Goal: Information Seeking & Learning: Learn about a topic

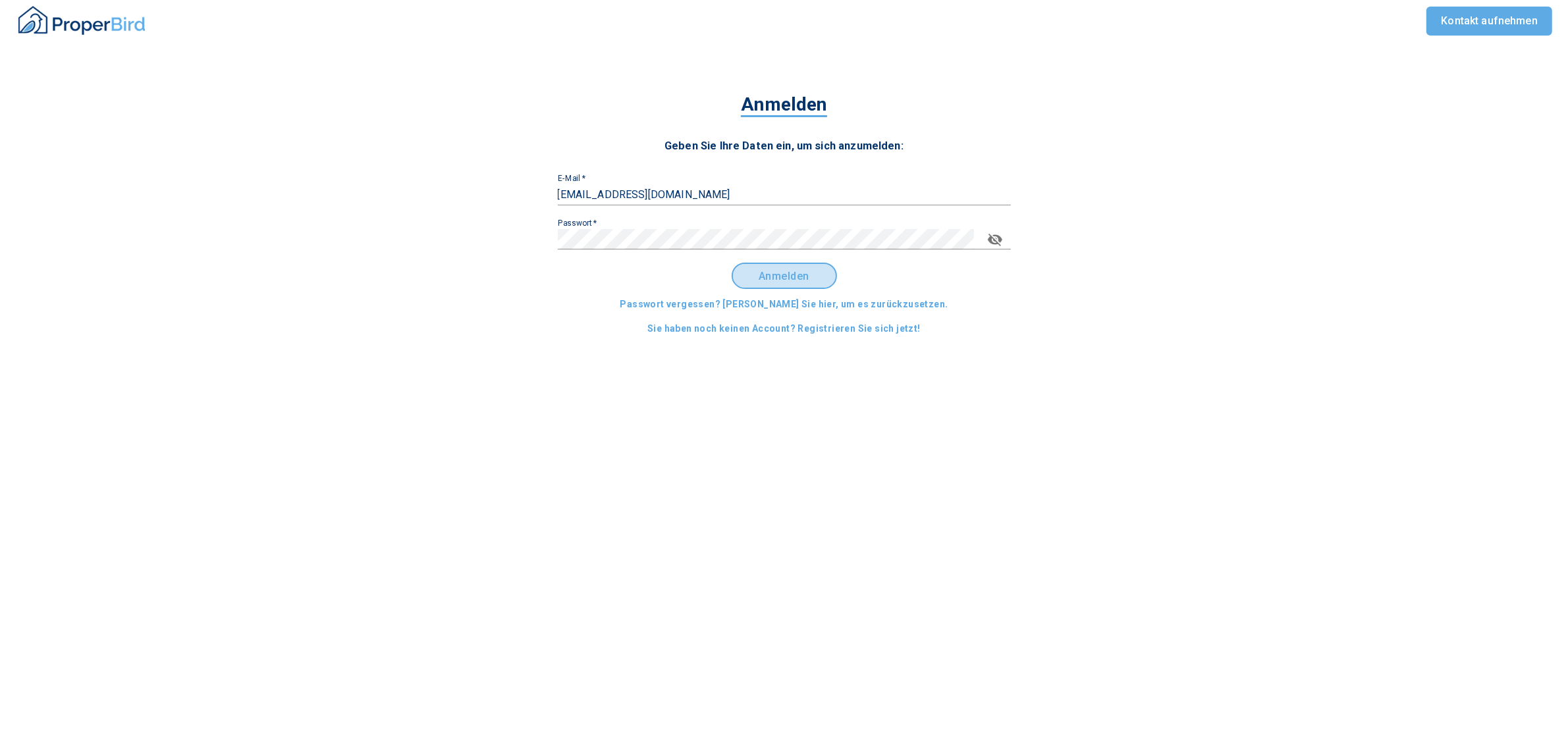
click at [821, 278] on span "Anmelden" at bounding box center [784, 277] width 81 height 12
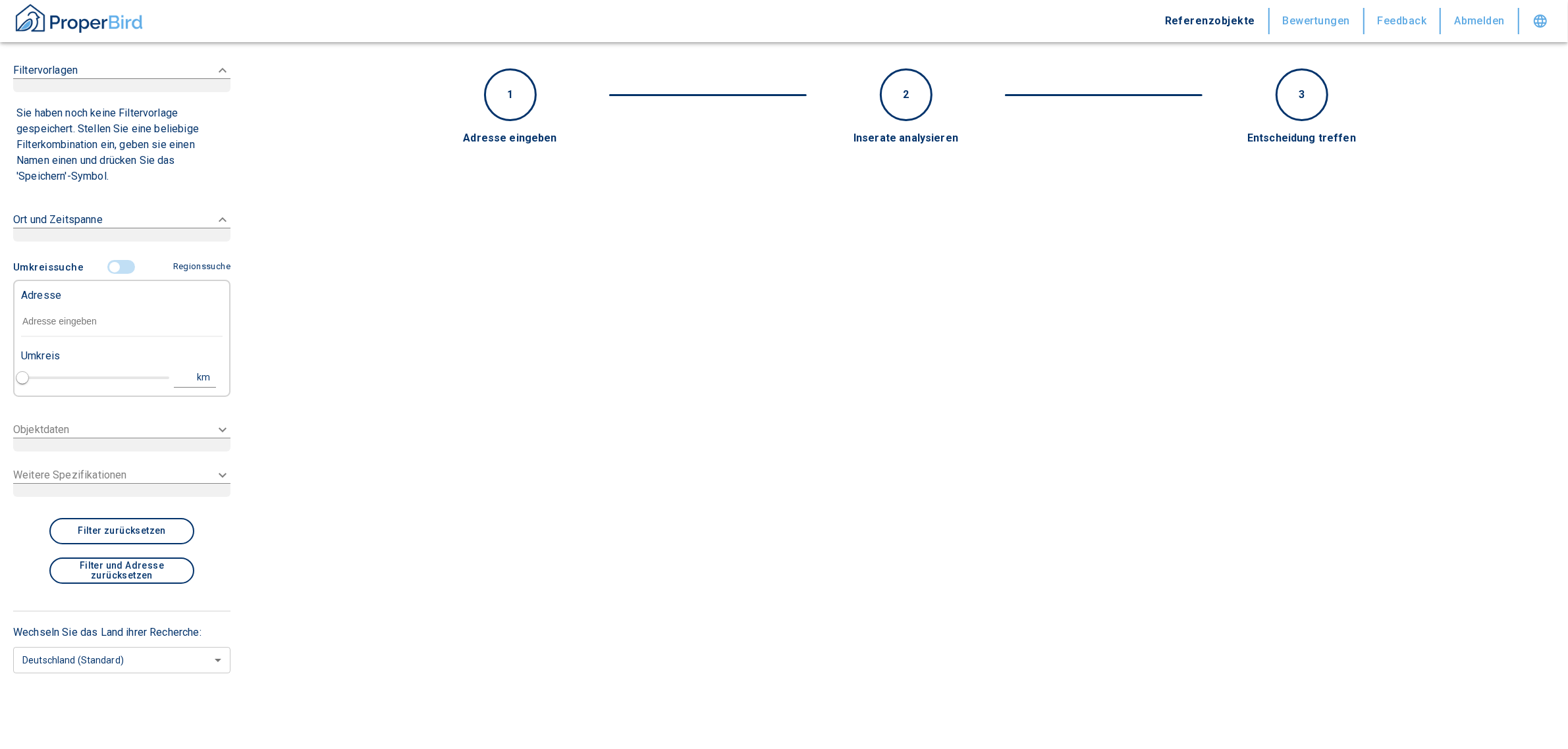
type input "2020"
click at [46, 317] on div "Adresse" at bounding box center [121, 309] width 201 height 57
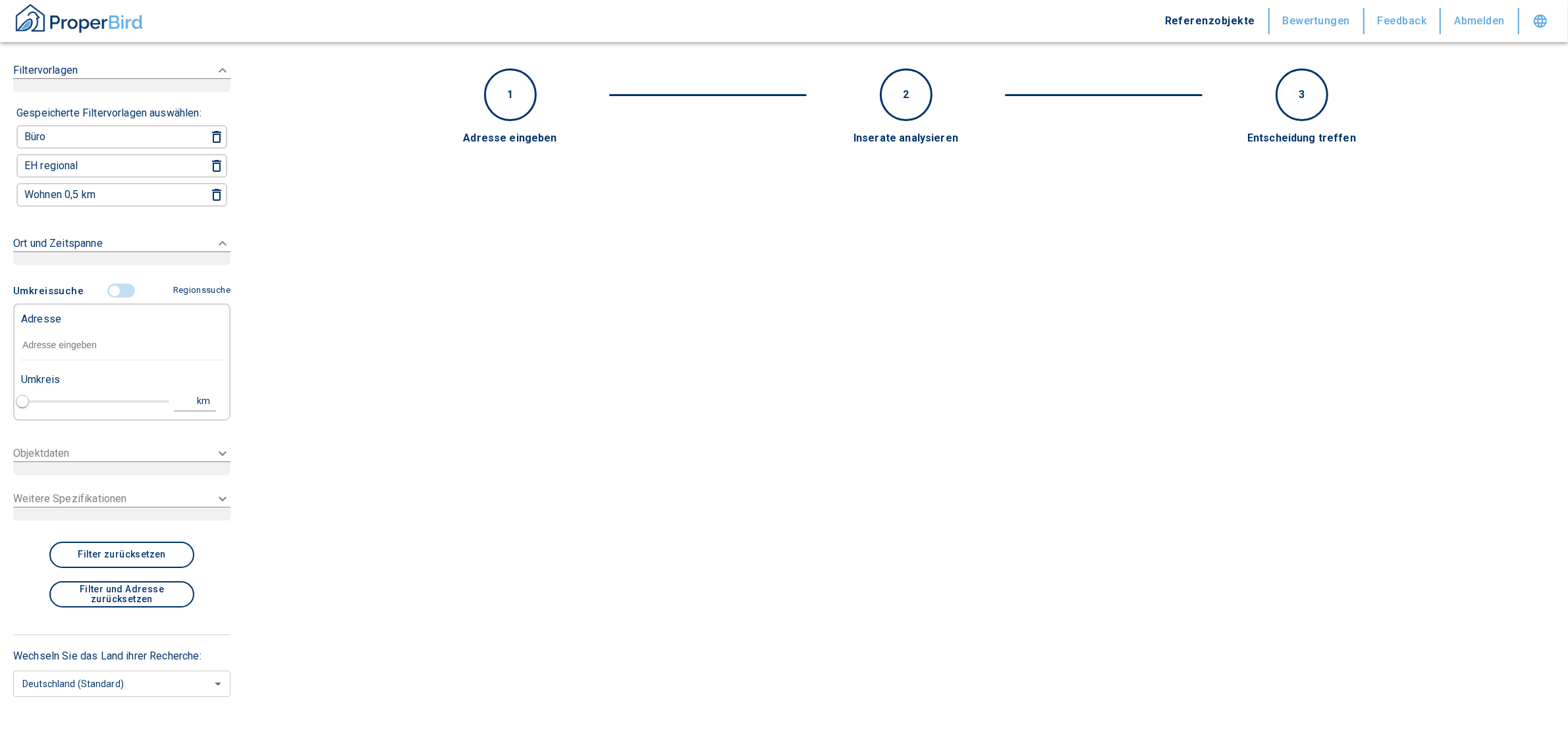
paste input "[GEOGRAPHIC_DATA] | [STREET_ADDRESS]"
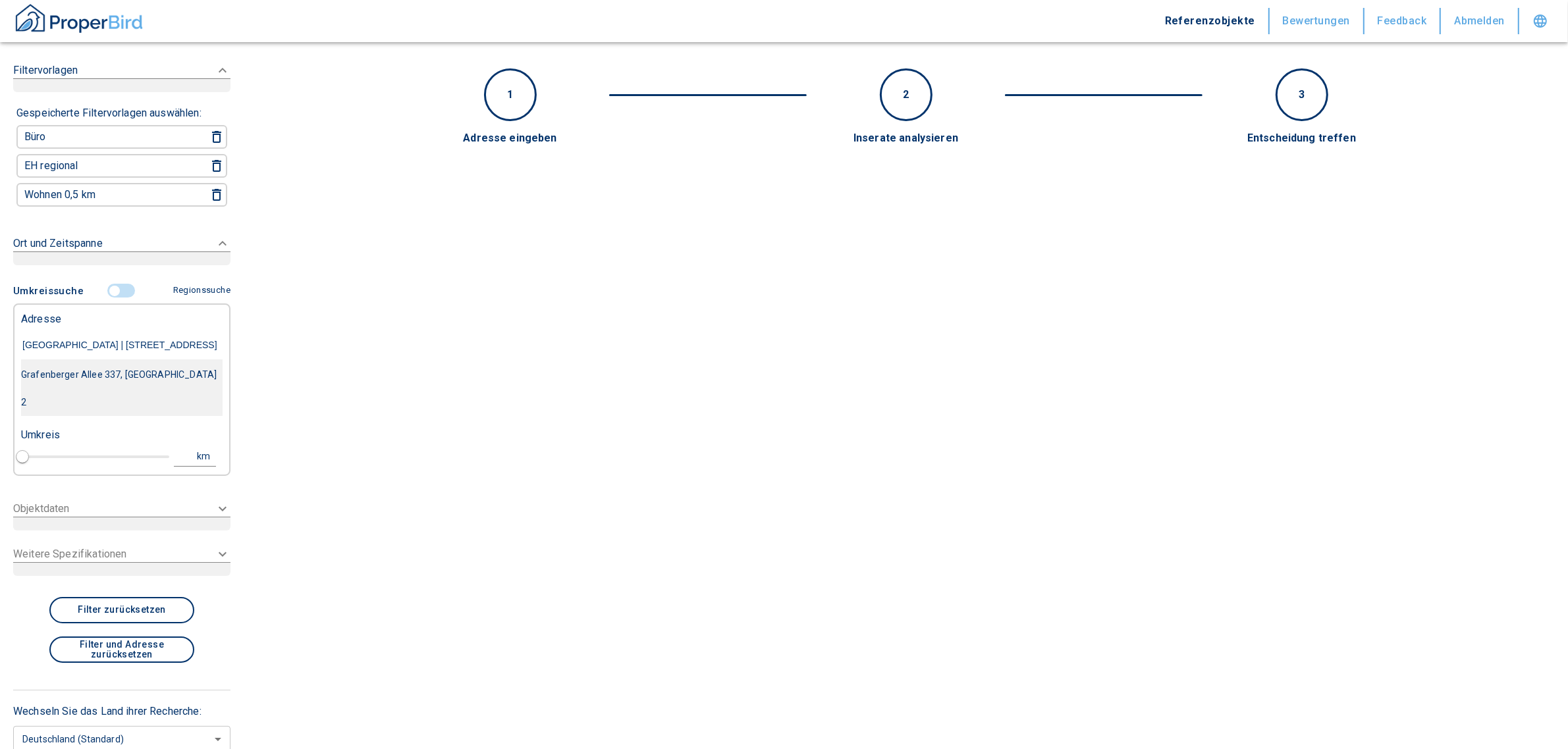
click at [113, 373] on div "Grafenberger Allee 337, [GEOGRAPHIC_DATA] 2" at bounding box center [121, 389] width 201 height 56
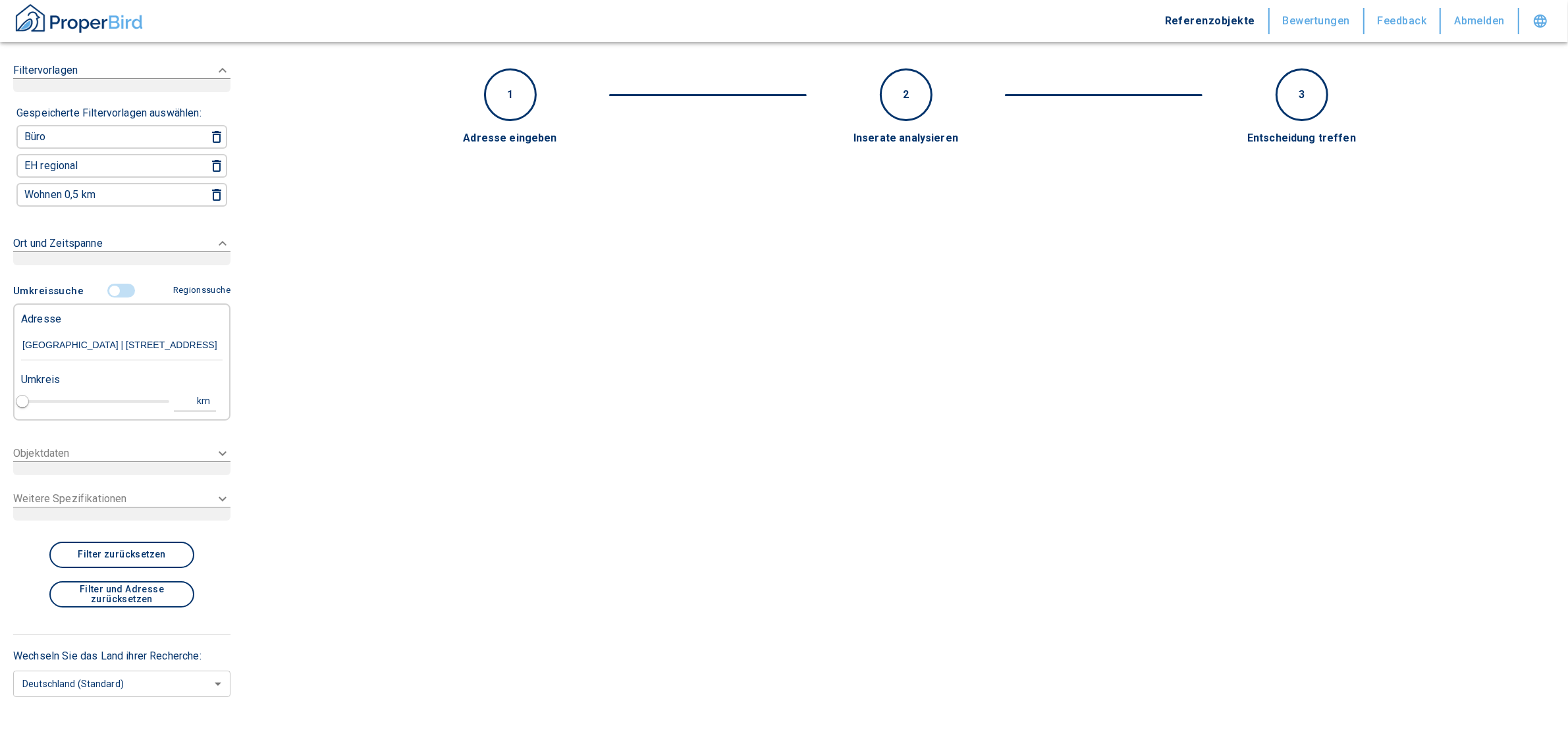
type input "Grafenberger Allee 337, [GEOGRAPHIC_DATA] 2"
type input "1"
type input "2020"
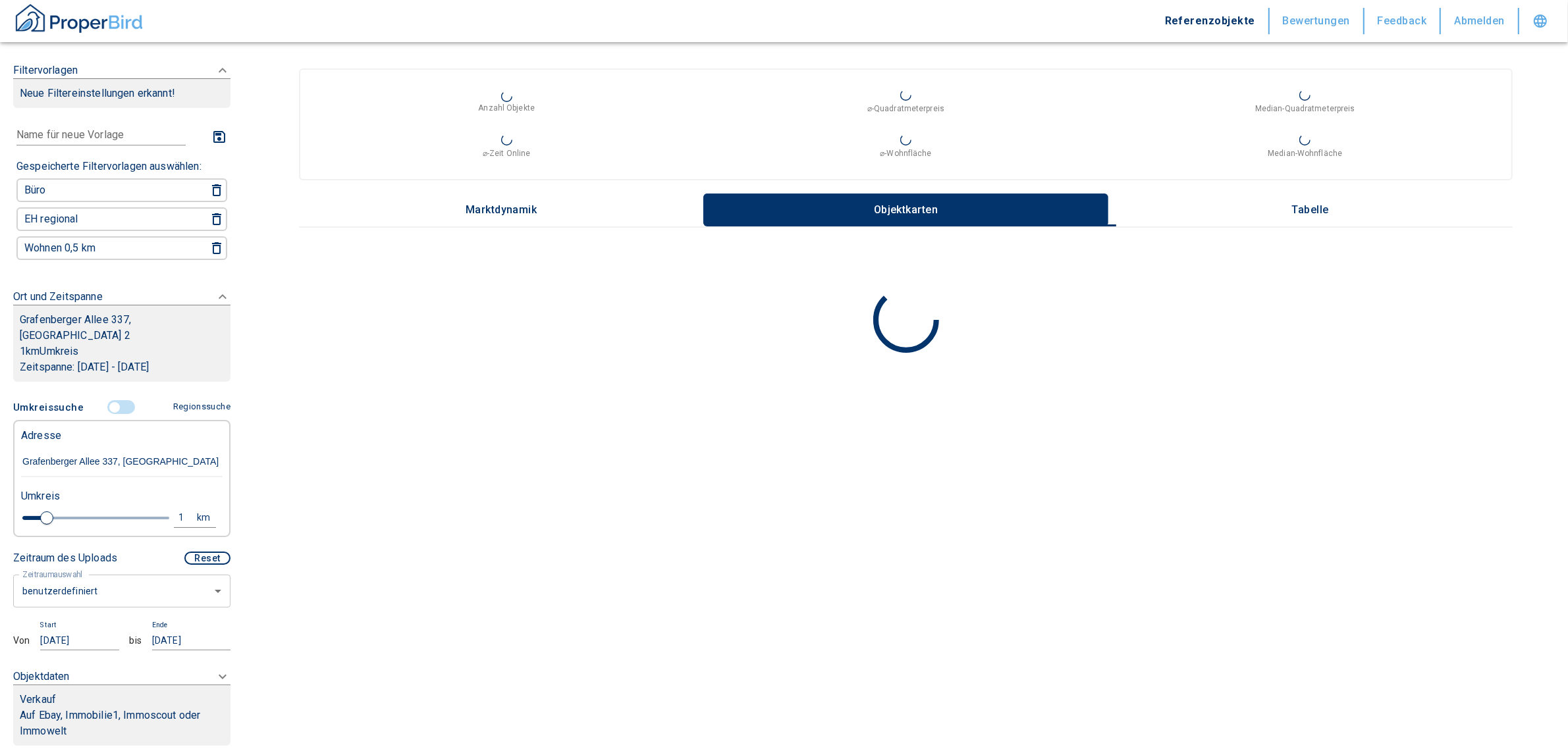
type input "Grafenberger Allee 337, [GEOGRAPHIC_DATA] 2"
click at [79, 588] on body "Referenzobjekte Bewertungen Feedback Abmelden Filtervorlagen Neue Filtereinstel…" at bounding box center [790, 374] width 1581 height 749
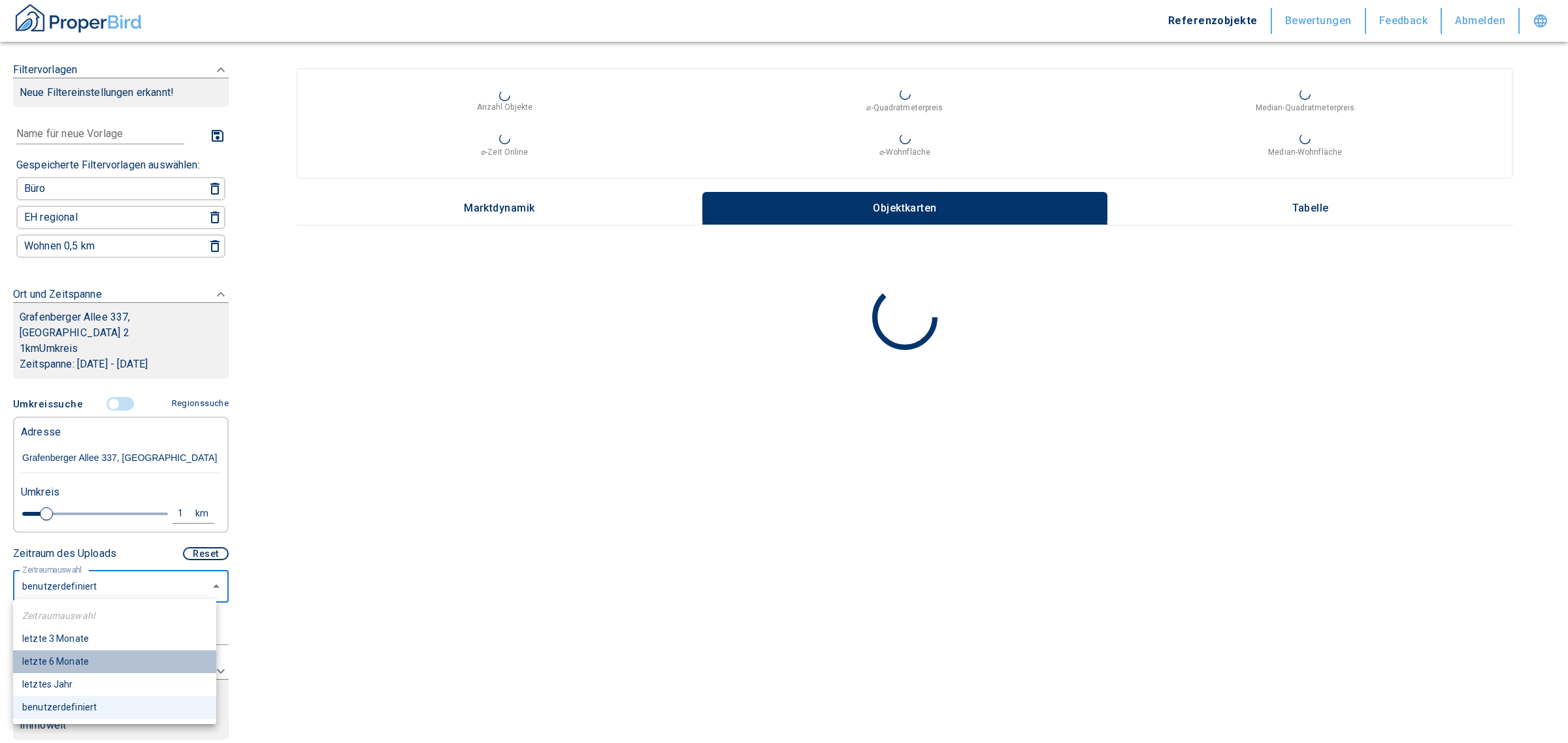
click at [71, 661] on li "letzte 6 Monate" at bounding box center [115, 662] width 203 height 23
type input "2020"
type input "6"
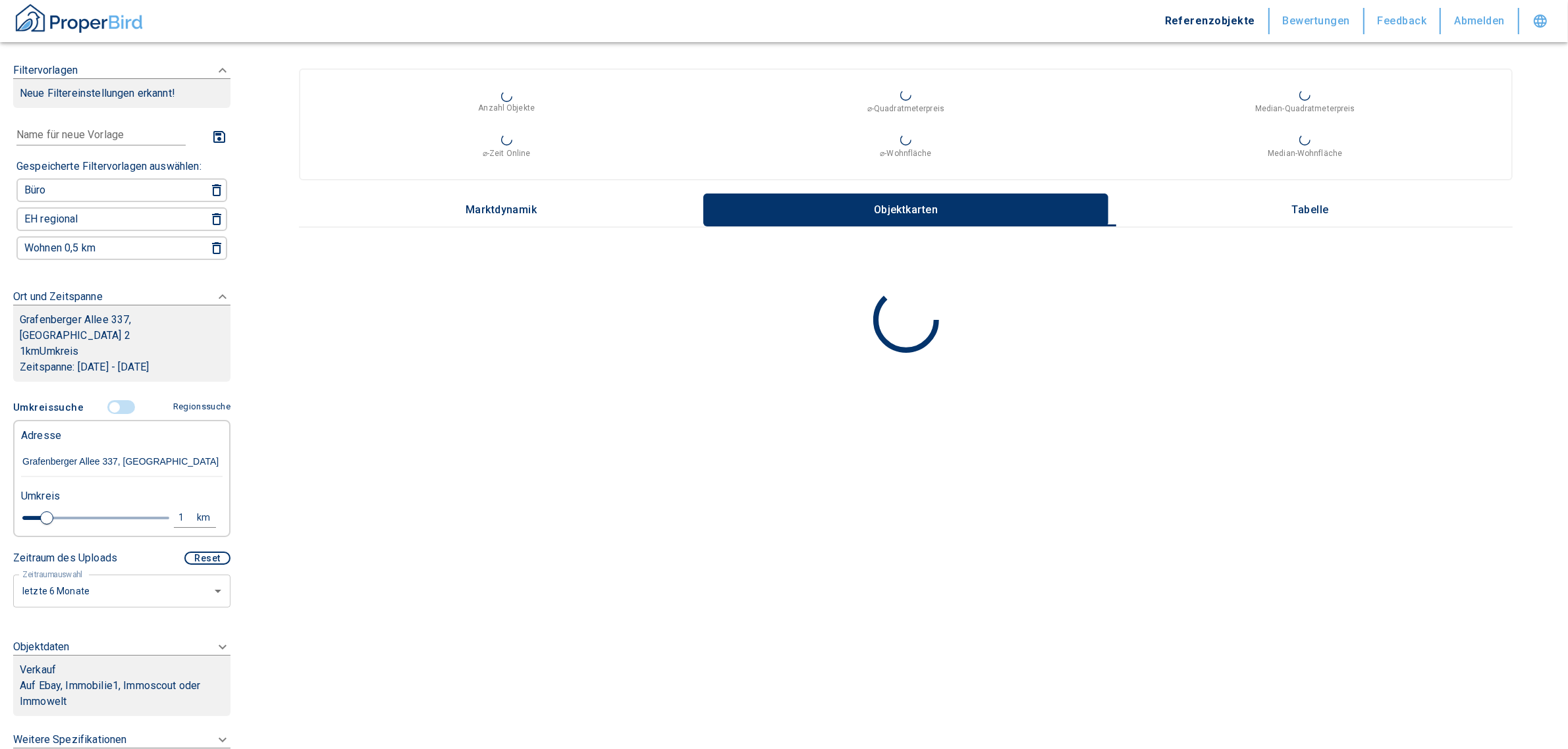
click at [215, 642] on icon at bounding box center [222, 647] width 16 height 16
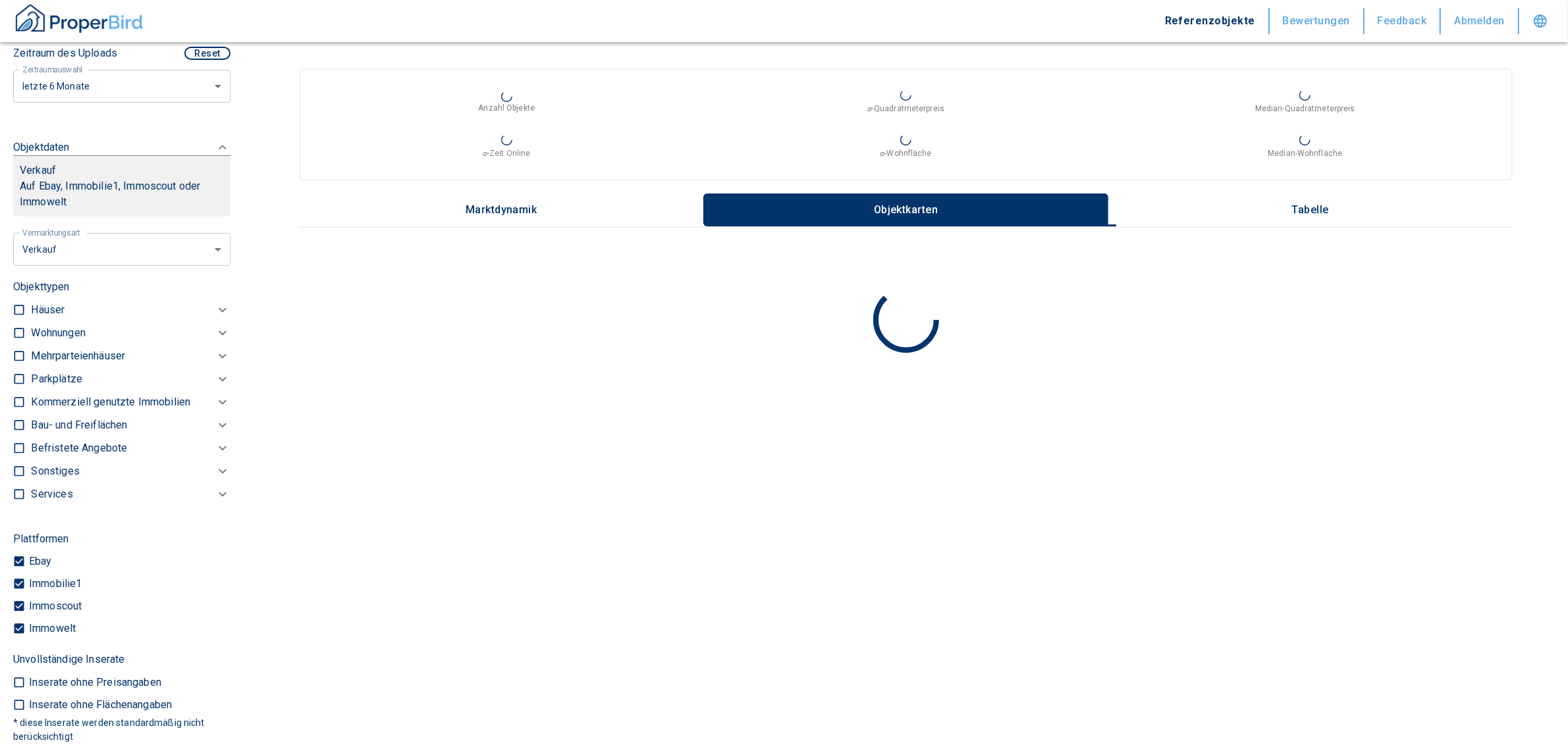
scroll to position [488, 0]
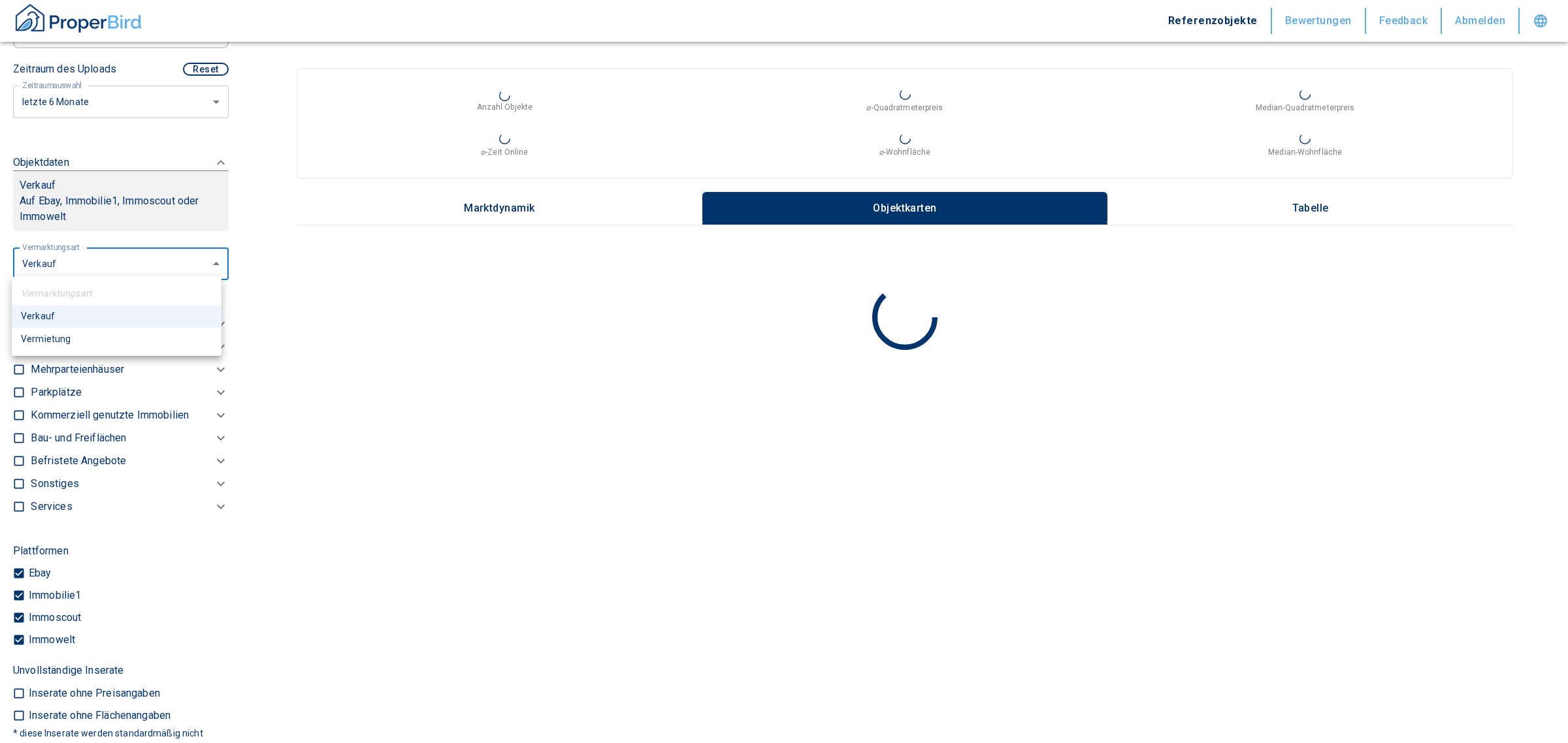
click at [108, 269] on body "Referenzobjekte Bewertungen Feedback Abmelden Filtervorlagen Neue Filtereinstel…" at bounding box center [784, 372] width 1568 height 743
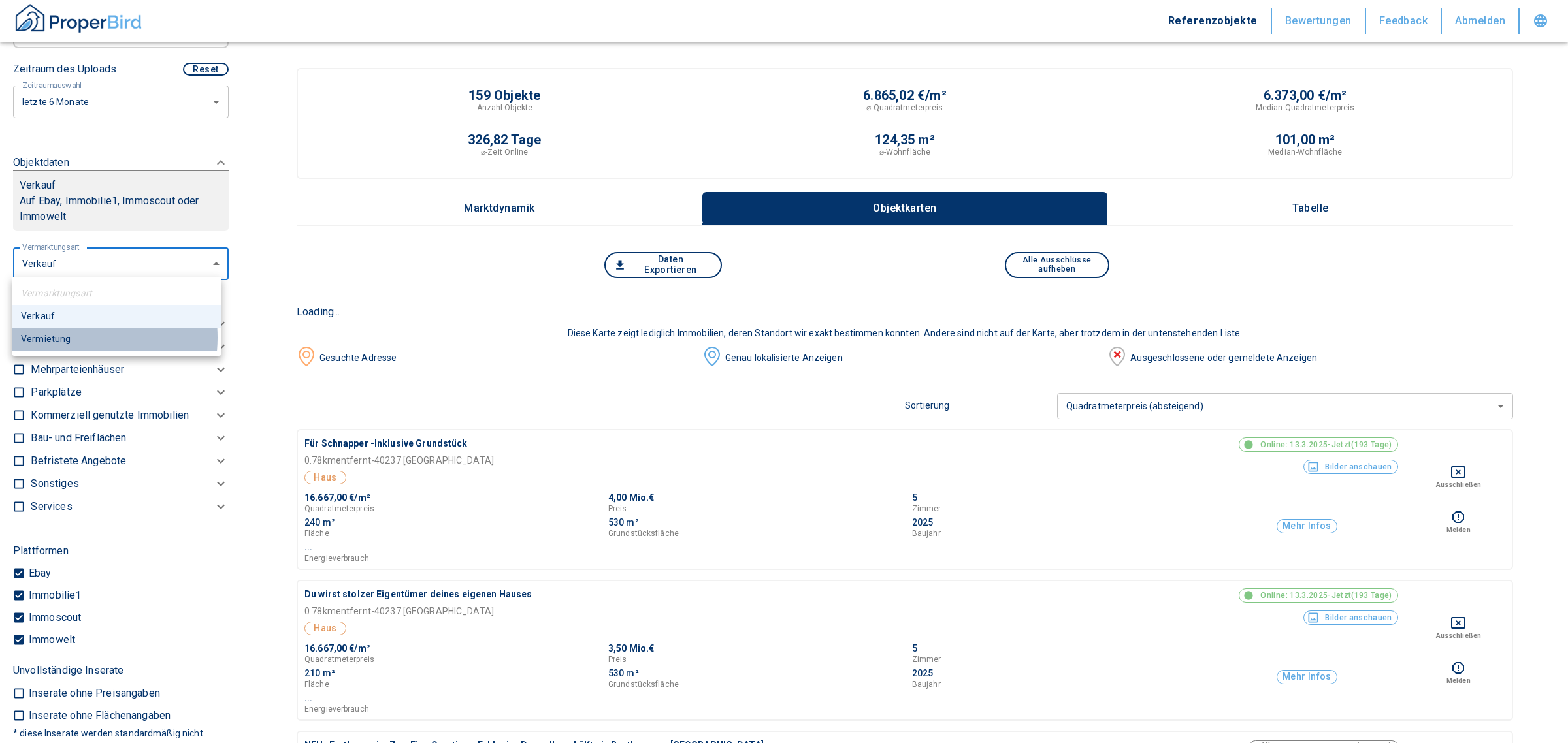
click at [72, 338] on li "Vermietung" at bounding box center [117, 339] width 210 height 23
type input "rent"
type input "2020"
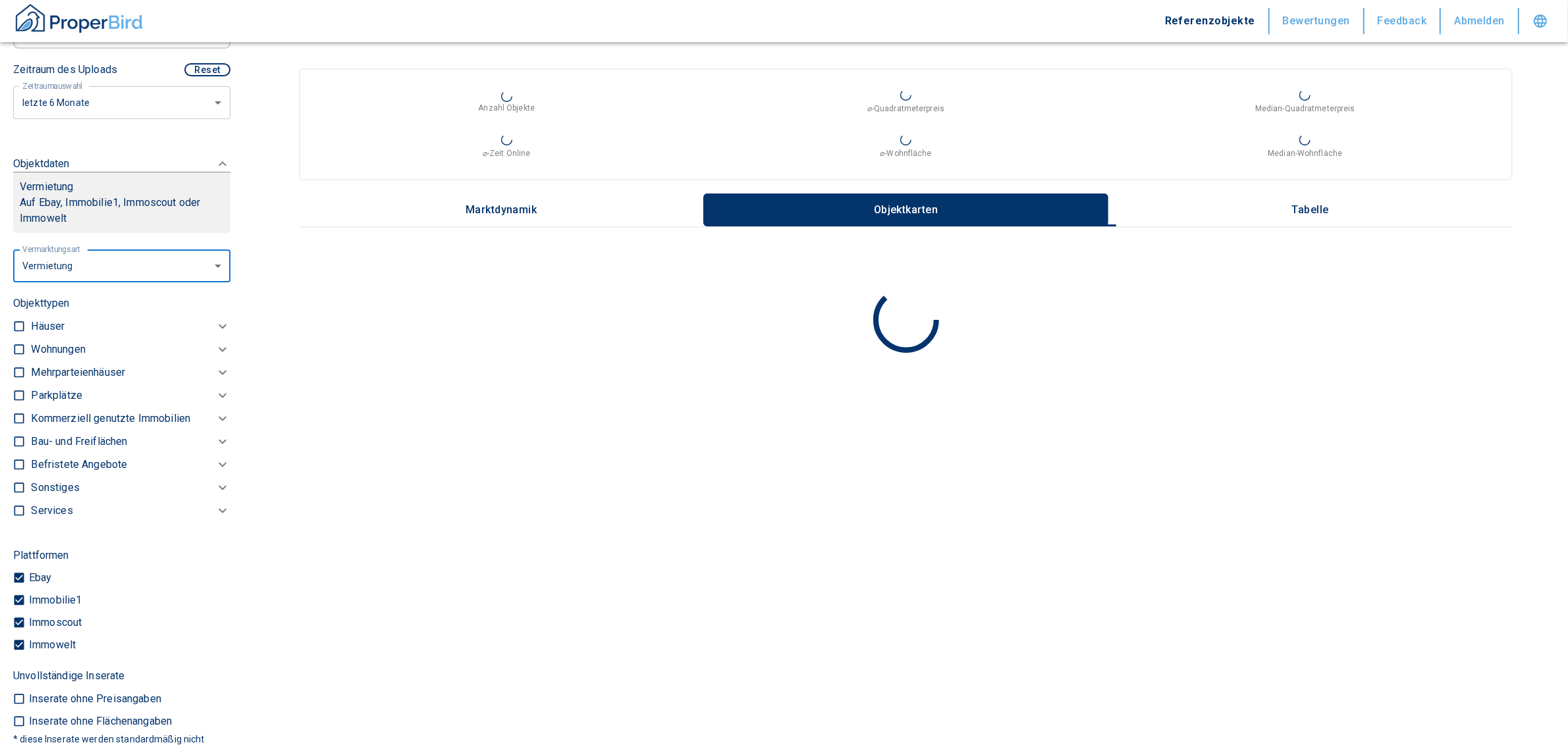
click at [74, 418] on p "Kommerziell genutzte Immobilien" at bounding box center [110, 418] width 159 height 16
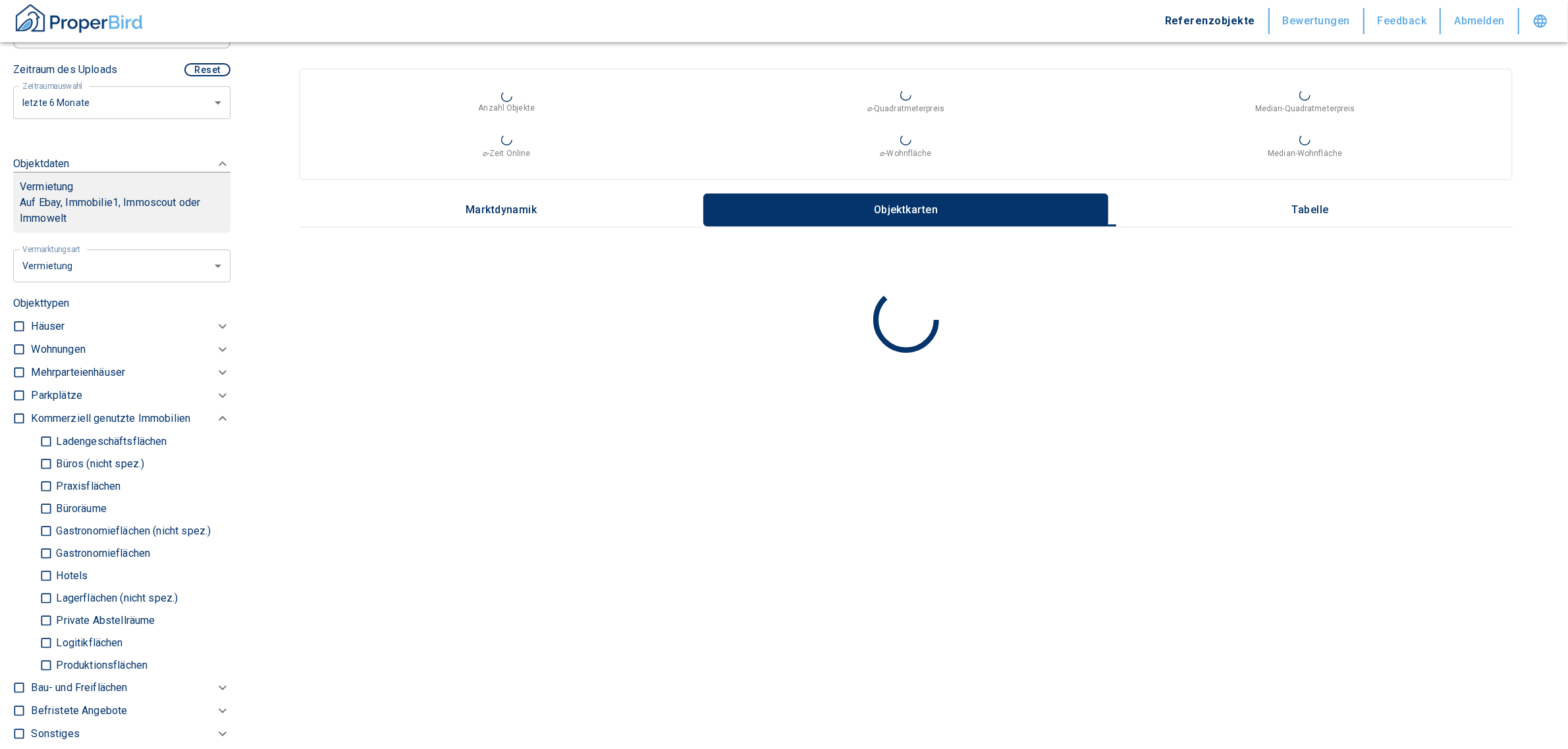
click at [64, 459] on p "Büros (nicht spez.)" at bounding box center [98, 464] width 92 height 10
click at [53, 457] on input "Büros (nicht spez.)" at bounding box center [46, 463] width 13 height 23
checkbox input "true"
type input "2020"
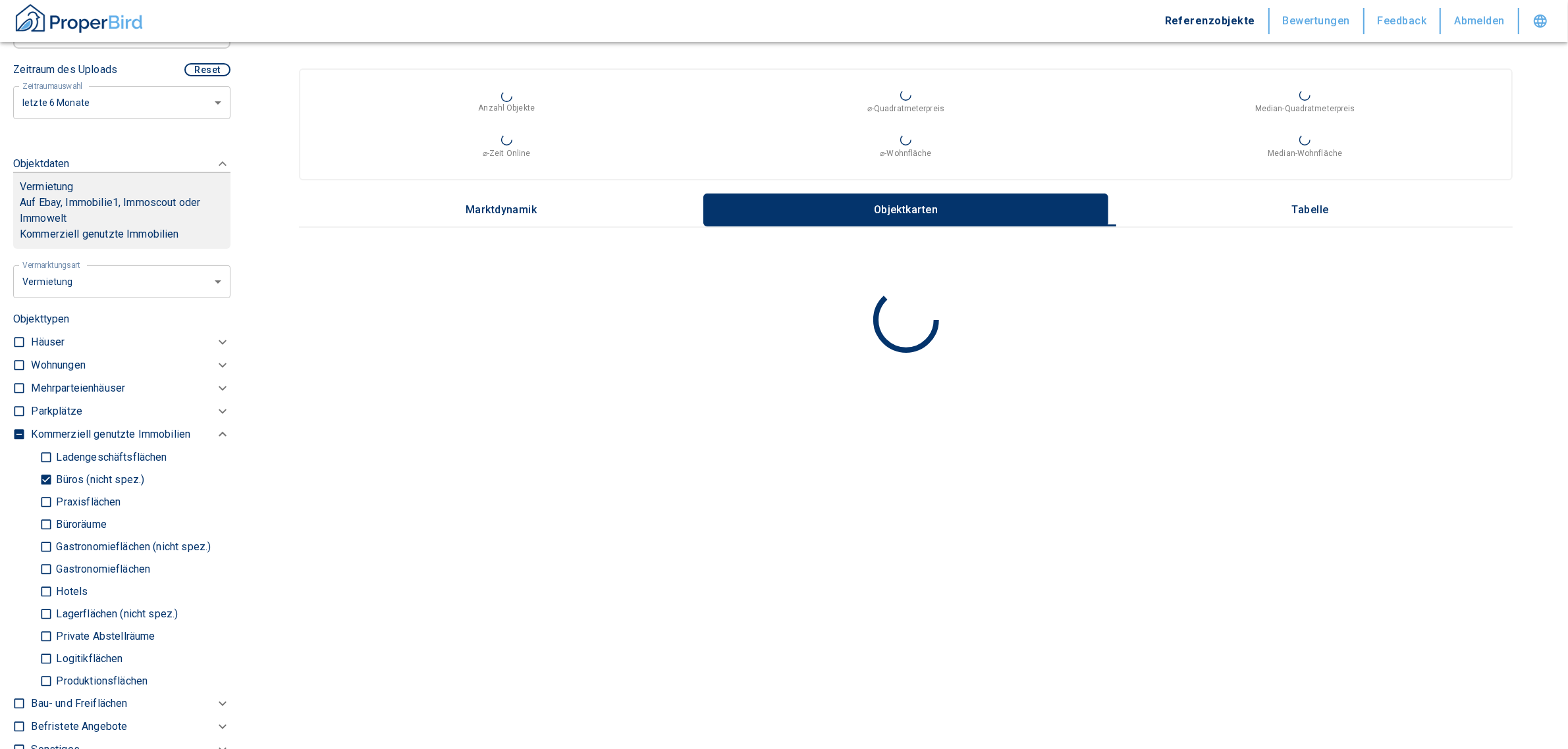
click at [69, 497] on p "Praxisflächen" at bounding box center [87, 503] width 68 height 10
click at [53, 492] on input "Praxisflächen" at bounding box center [46, 502] width 13 height 23
checkbox input "true"
type input "2020"
click at [38, 525] on div "Ladengeschäftsflächen Büros (nicht spez.) Praxisflächen Büroräume Gastronomiefl…" at bounding box center [131, 569] width 200 height 246
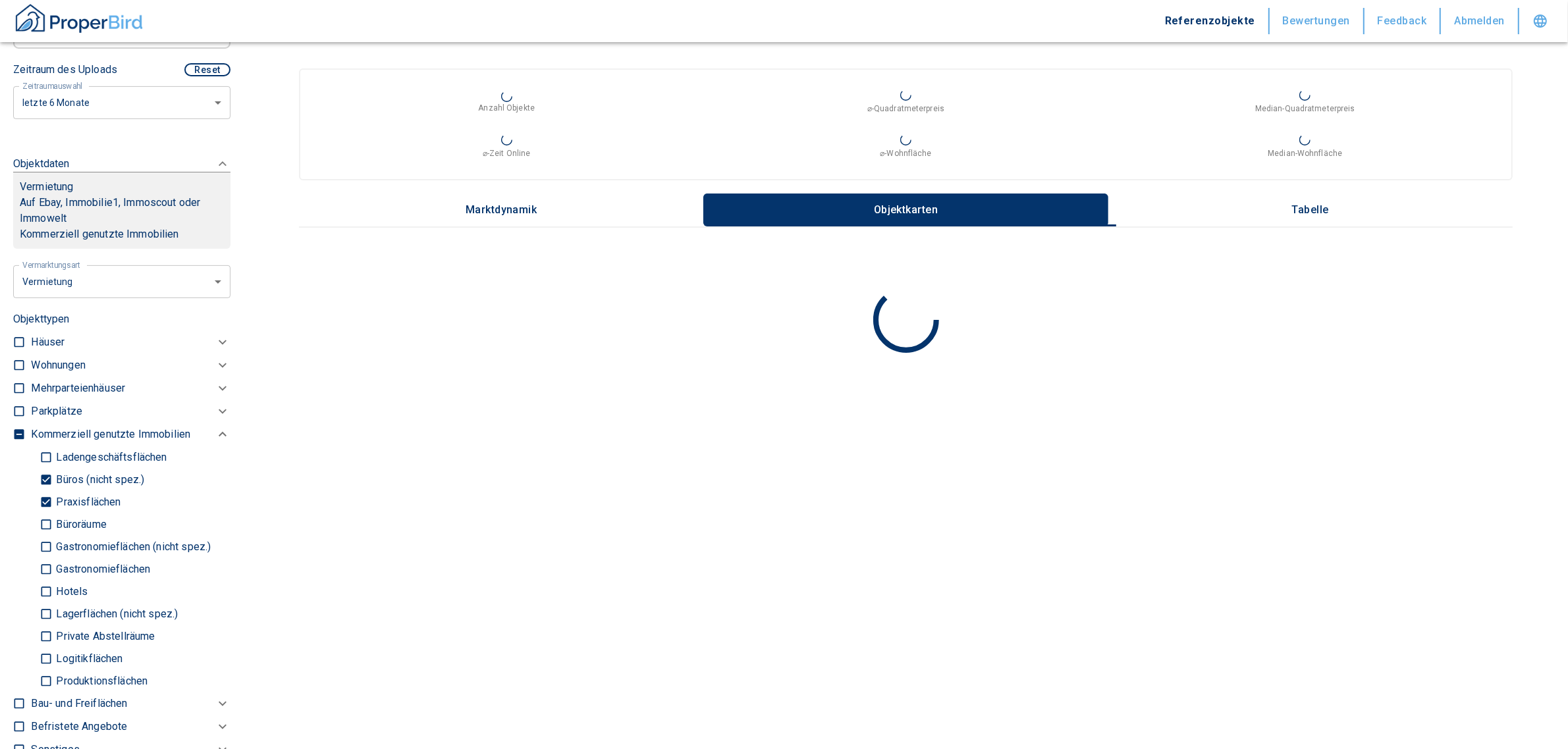
click at [44, 520] on input "Büroräume" at bounding box center [46, 524] width 13 height 23
checkbox input "true"
type input "2020"
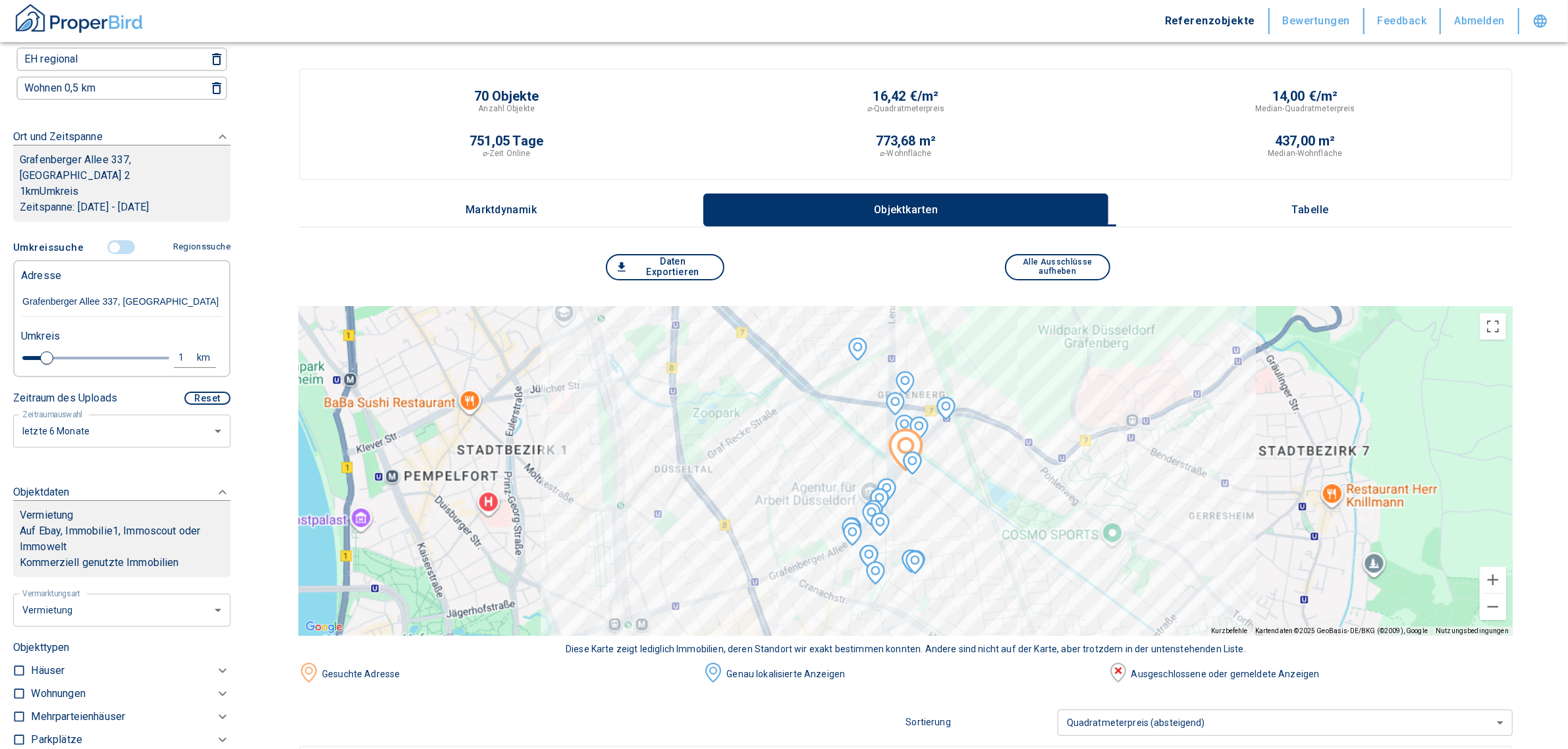
scroll to position [159, 0]
click at [177, 350] on div "1" at bounding box center [189, 358] width 24 height 16
drag, startPoint x: 87, startPoint y: 361, endPoint x: 32, endPoint y: 353, distance: 55.6
click at [32, 353] on div "1 km Neue Suchen" at bounding box center [111, 359] width 201 height 32
type input "0,5"
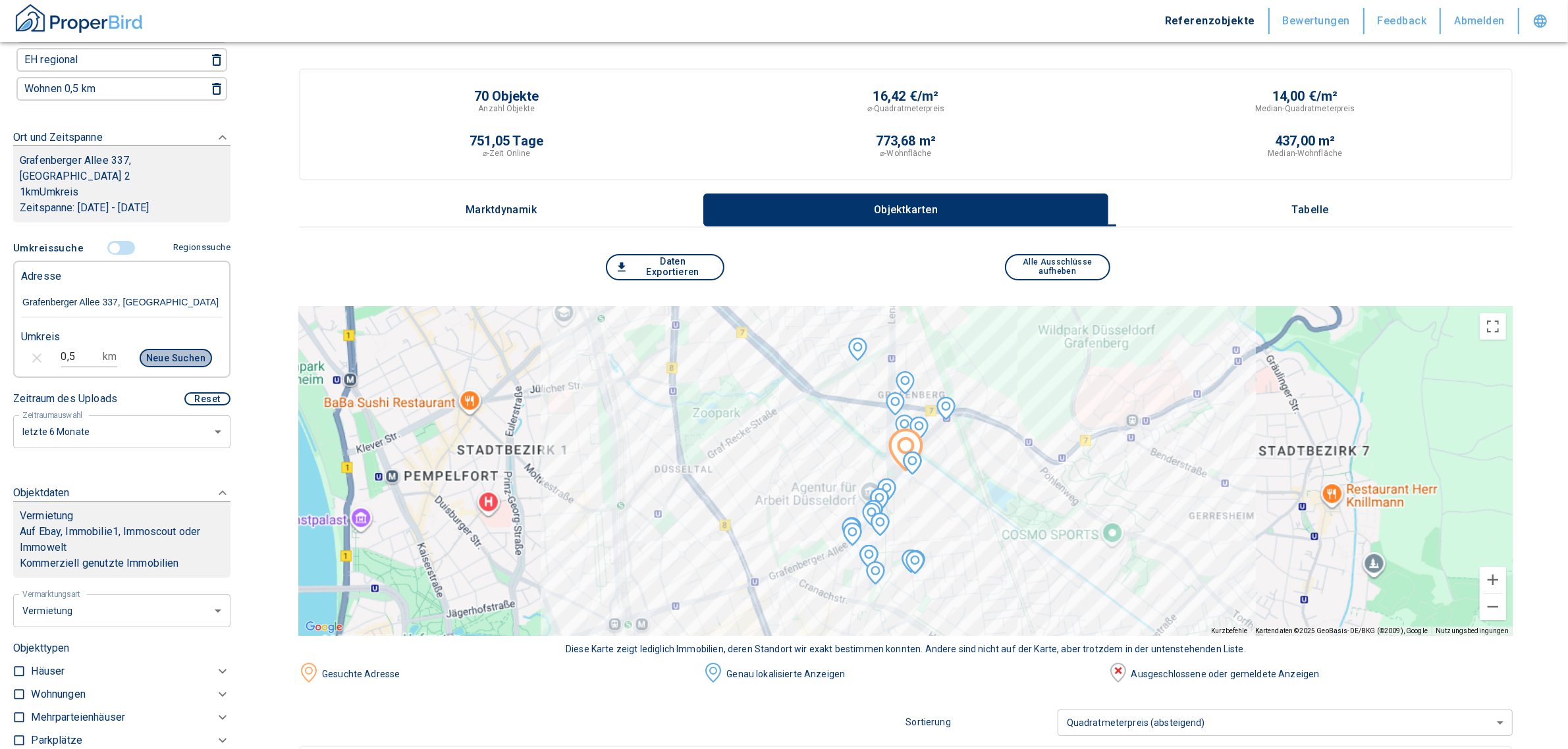
click at [173, 354] on button "Neue Suchen" at bounding box center [176, 358] width 73 height 19
type input "2020"
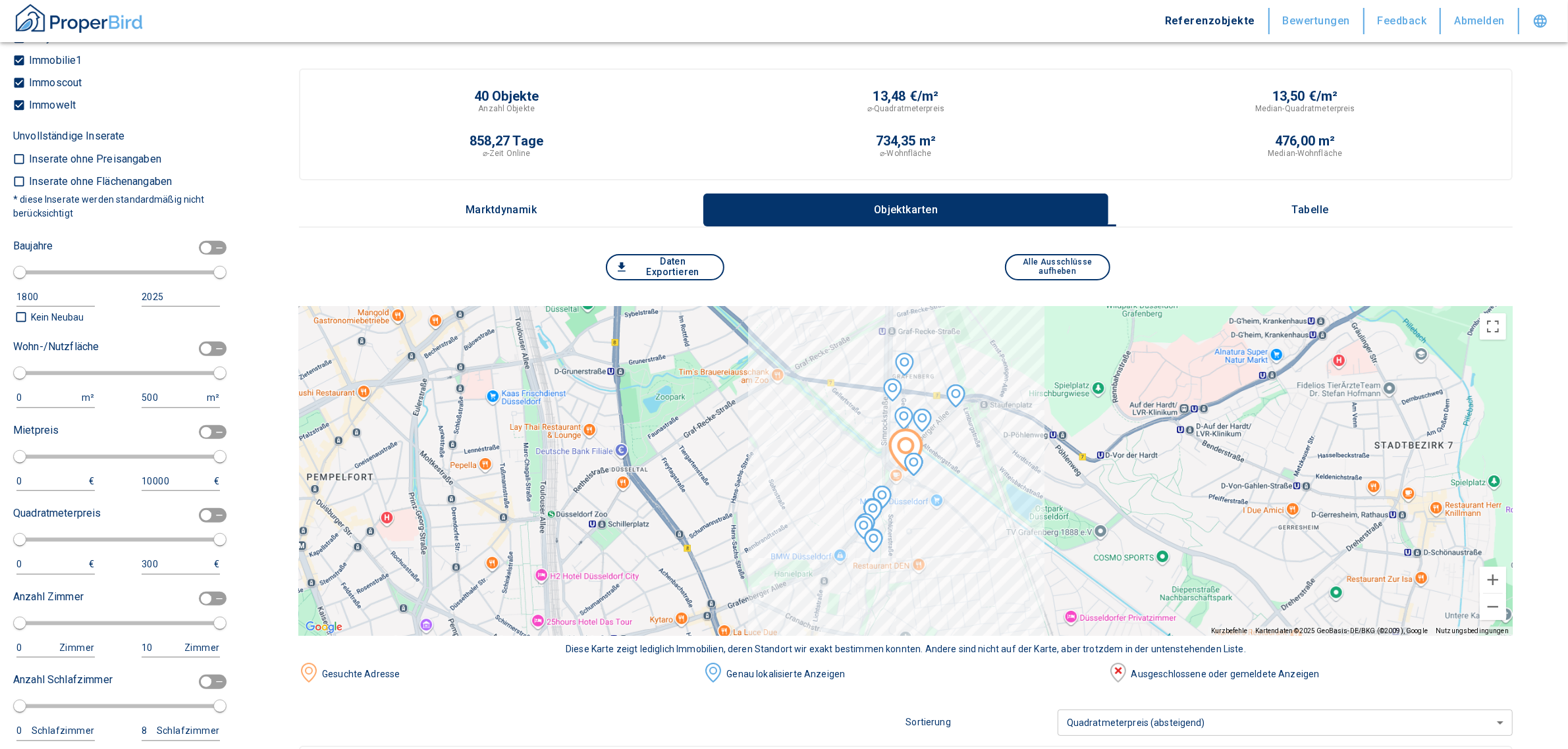
scroll to position [1288, 0]
click at [193, 348] on input "checkbox" at bounding box center [206, 352] width 39 height 15
checkbox input "true"
type input "2020"
type input "50"
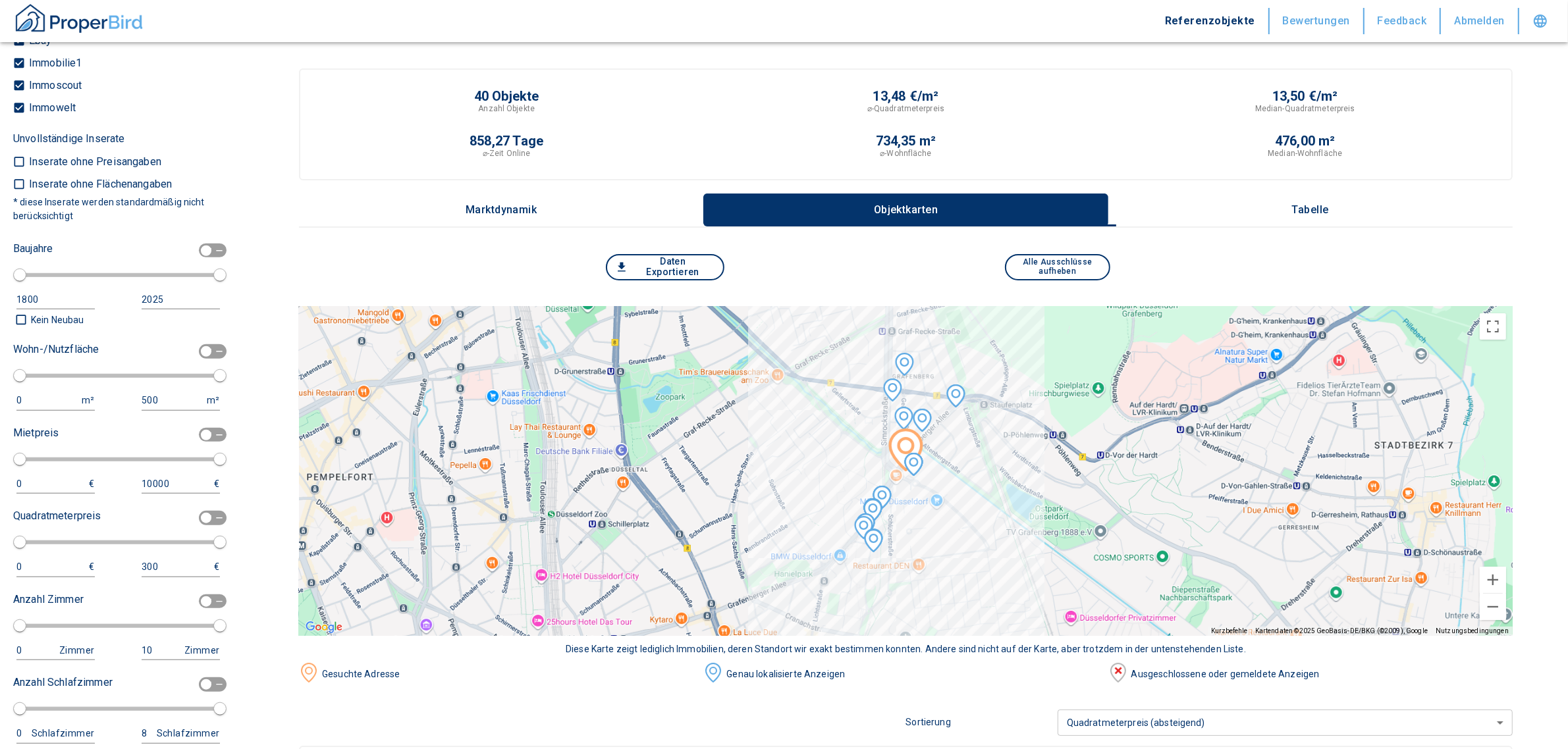
type input "150"
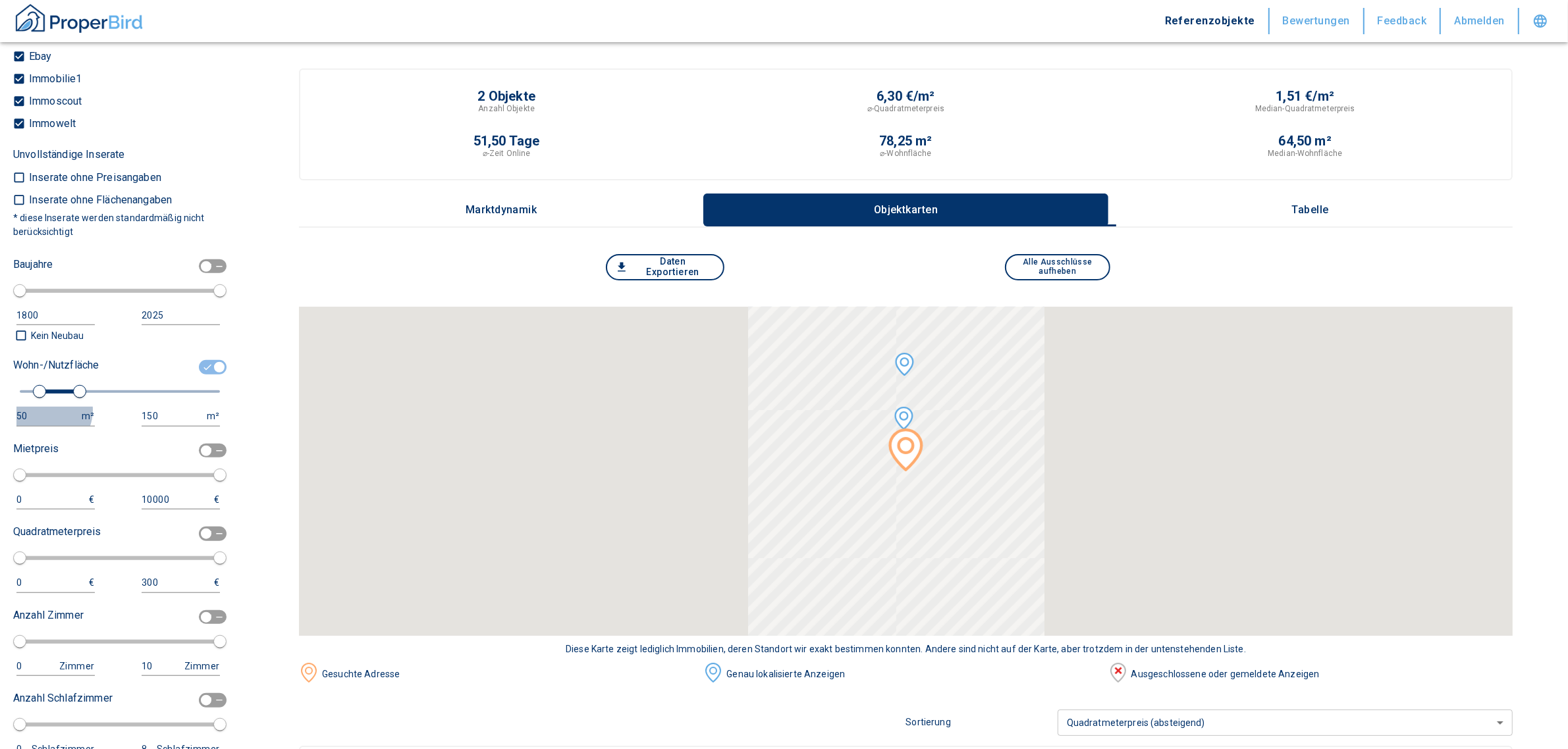
click at [44, 409] on div "50" at bounding box center [42, 417] width 52 height 16
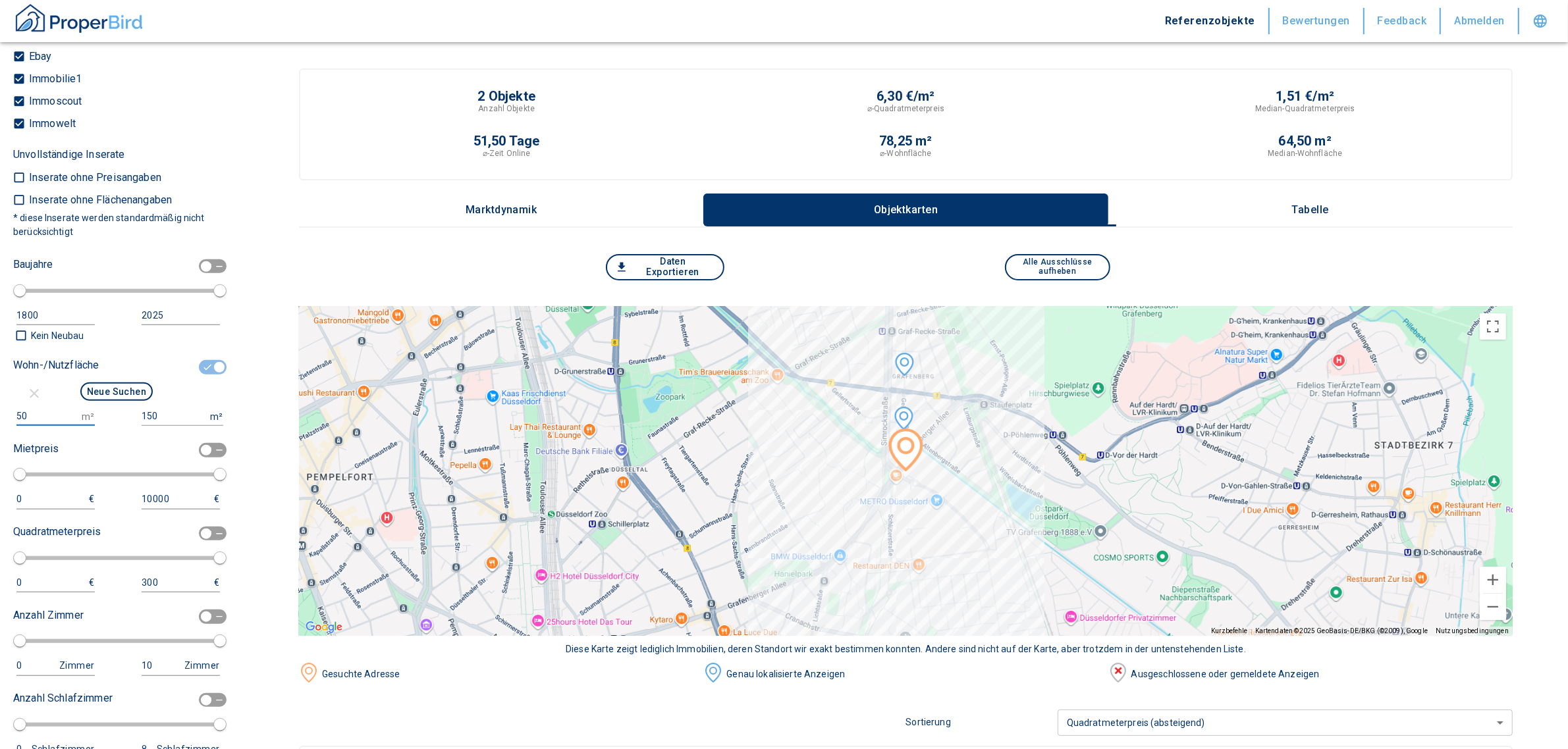
drag, startPoint x: 44, startPoint y: 406, endPoint x: -27, endPoint y: 412, distance: 71.3
click at [0, 412] on html "Referenzobjekte Bewertungen Feedback Abmelden Filtervorlagen Neue Filtereinstel…" at bounding box center [784, 705] width 1568 height 1411
type input "100"
click at [157, 413] on input "150" at bounding box center [172, 417] width 63 height 19
type input "1500000"
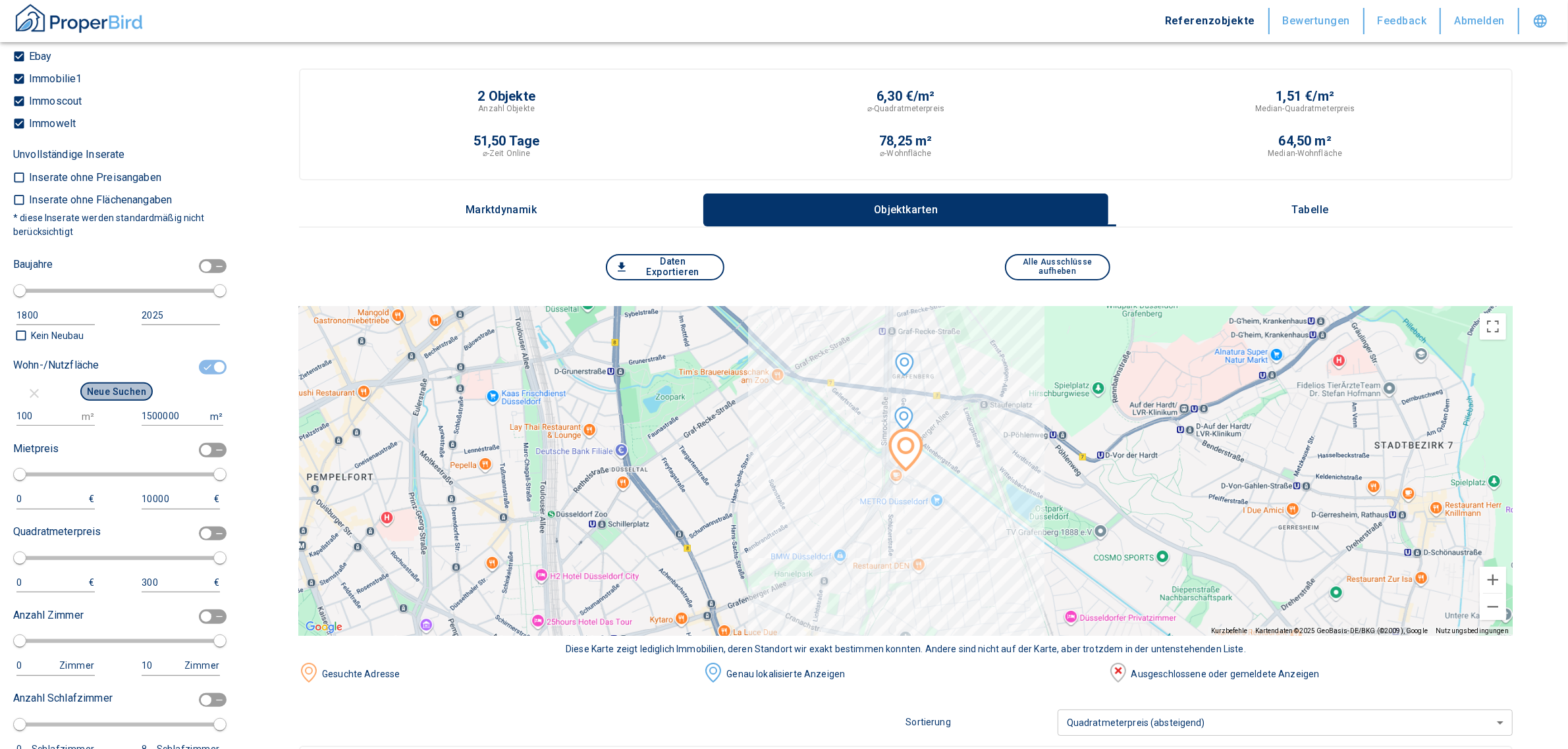
click at [115, 387] on button "Neue Suchen" at bounding box center [117, 392] width 73 height 19
type input "2020"
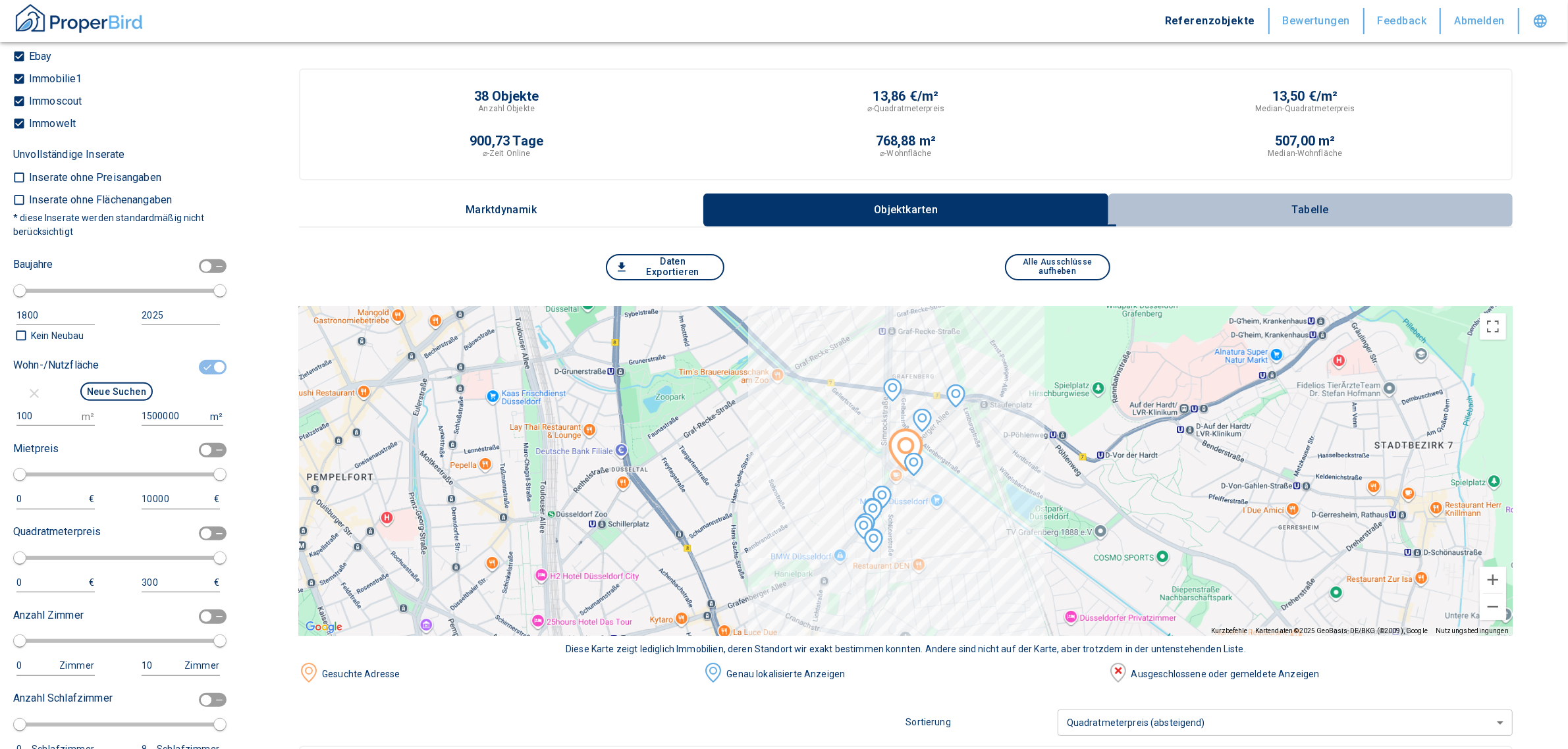
click at [1327, 206] on p "Tabelle" at bounding box center [1310, 210] width 66 height 12
